Goal: Information Seeking & Learning: Learn about a topic

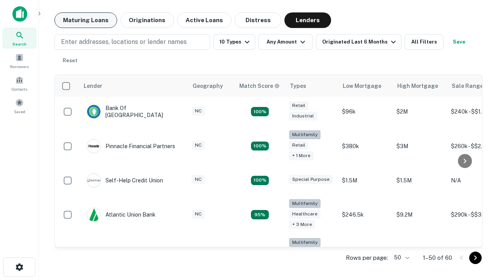
click at [86, 20] on button "Maturing Loans" at bounding box center [85, 20] width 63 height 16
